Goal: Information Seeking & Learning: Learn about a topic

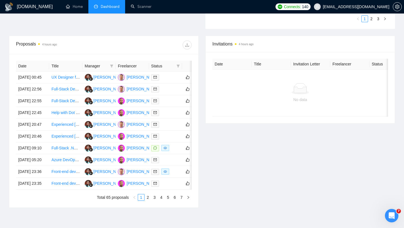
scroll to position [267, 0]
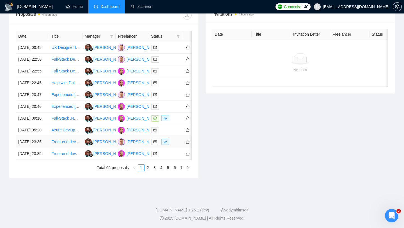
click at [70, 144] on link "Front-end developper needed to improve and add feature on our web app" at bounding box center [115, 141] width 128 height 4
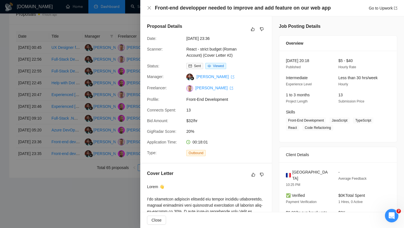
click at [114, 204] on div at bounding box center [202, 114] width 404 height 228
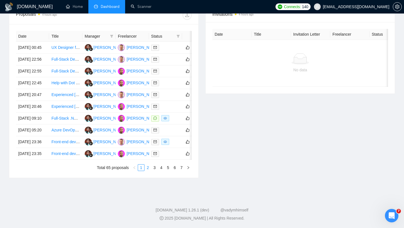
click at [147, 171] on link "2" at bounding box center [148, 167] width 6 height 6
click at [156, 171] on link "3" at bounding box center [155, 167] width 6 height 6
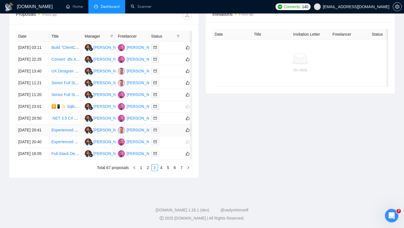
scroll to position [242, 0]
click at [141, 171] on link "1" at bounding box center [141, 167] width 6 height 6
click at [148, 171] on link "2" at bounding box center [148, 167] width 6 height 6
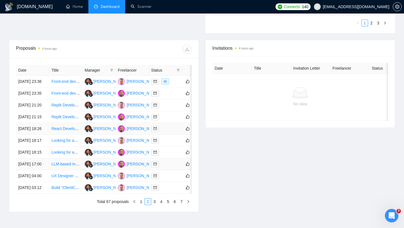
scroll to position [236, 0]
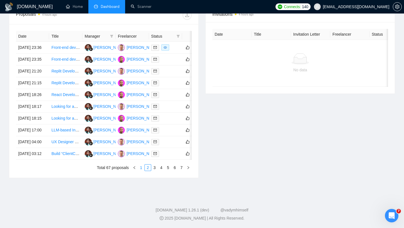
click at [141, 171] on link "1" at bounding box center [141, 167] width 6 height 6
click at [154, 171] on link "3" at bounding box center [155, 167] width 6 height 6
click at [161, 171] on link "4" at bounding box center [161, 167] width 6 height 6
click at [172, 133] on div at bounding box center [165, 130] width 29 height 6
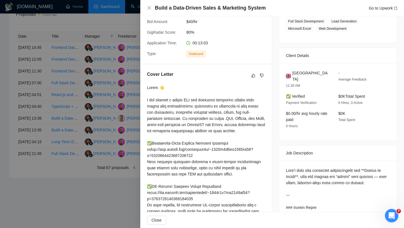
scroll to position [0, 0]
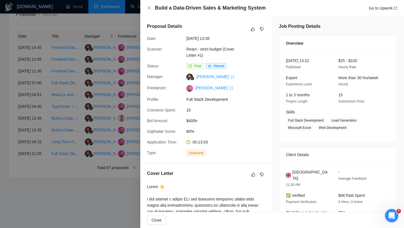
click at [123, 82] on div at bounding box center [202, 114] width 404 height 228
